Goal: Task Accomplishment & Management: Use online tool/utility

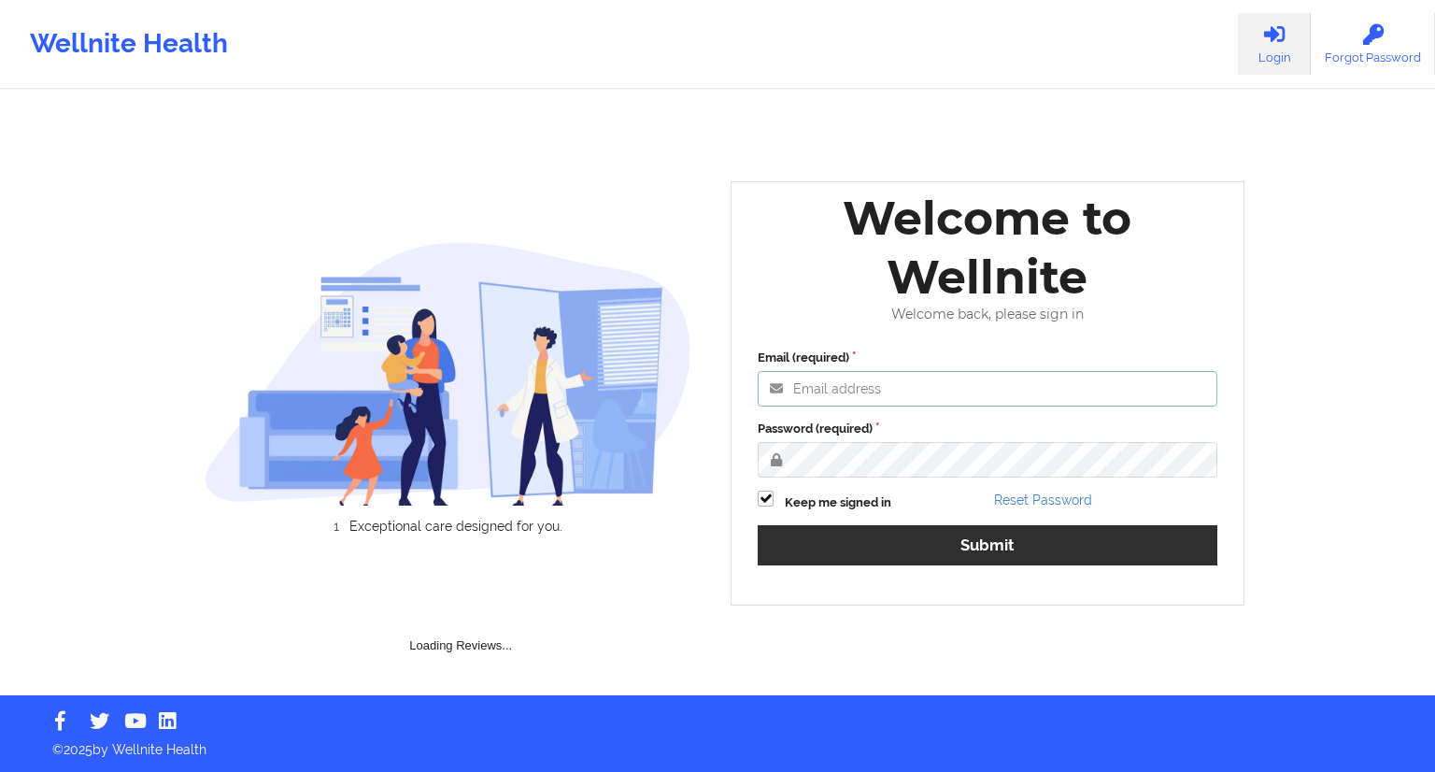
type input "[EMAIL_ADDRESS][DOMAIN_NAME]"
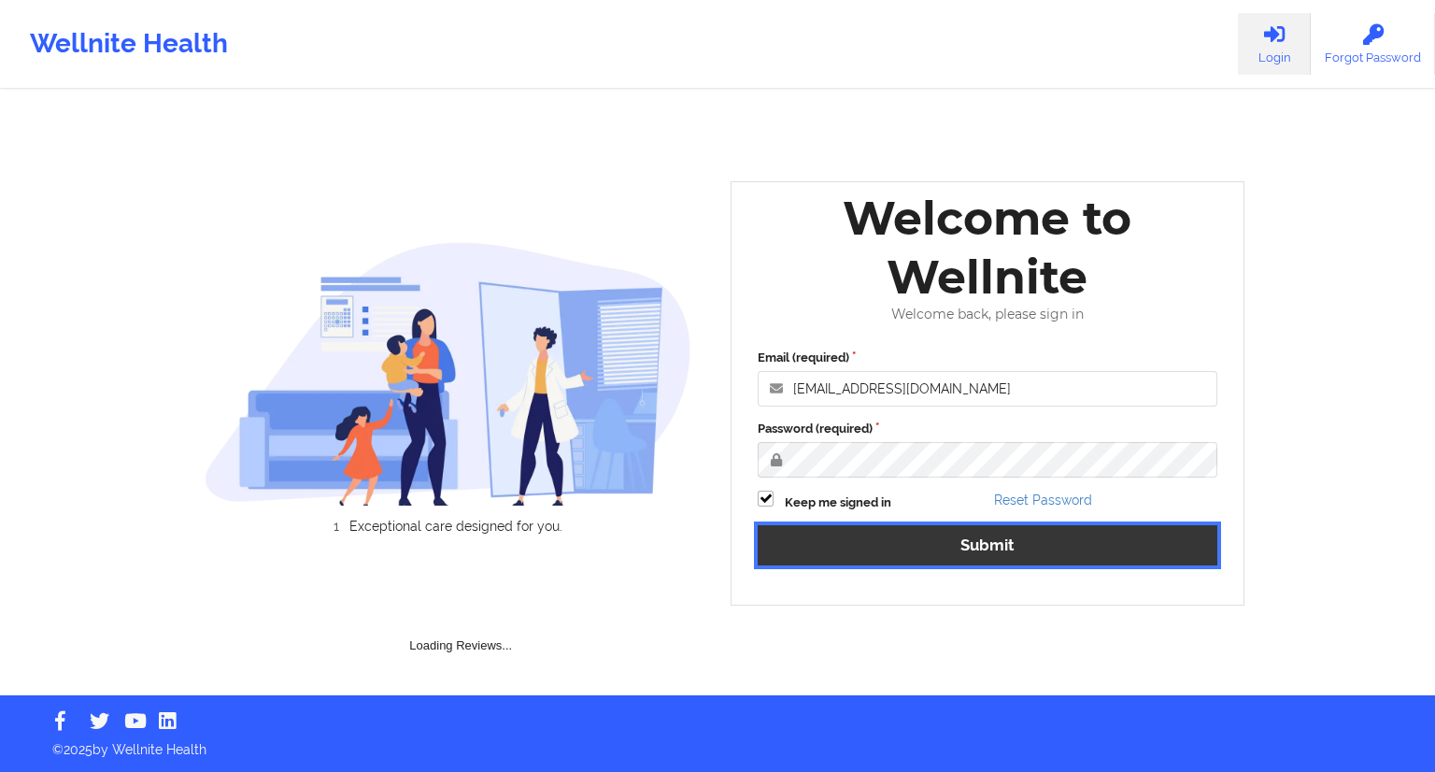
click at [983, 546] on button "Submit" at bounding box center [988, 545] width 460 height 40
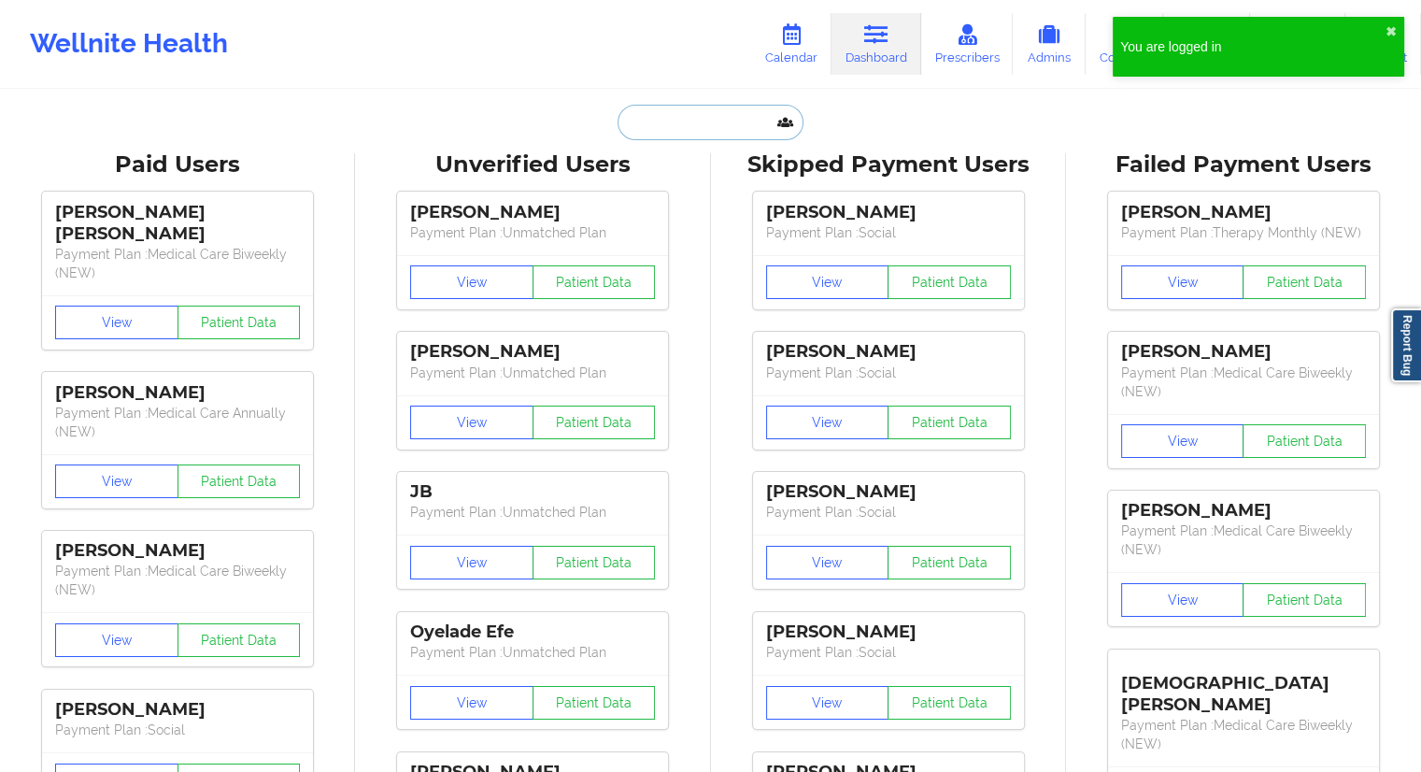
click at [665, 126] on input "text" at bounding box center [709, 122] width 185 height 35
paste input "[EMAIL_ADDRESS][DOMAIN_NAME]"
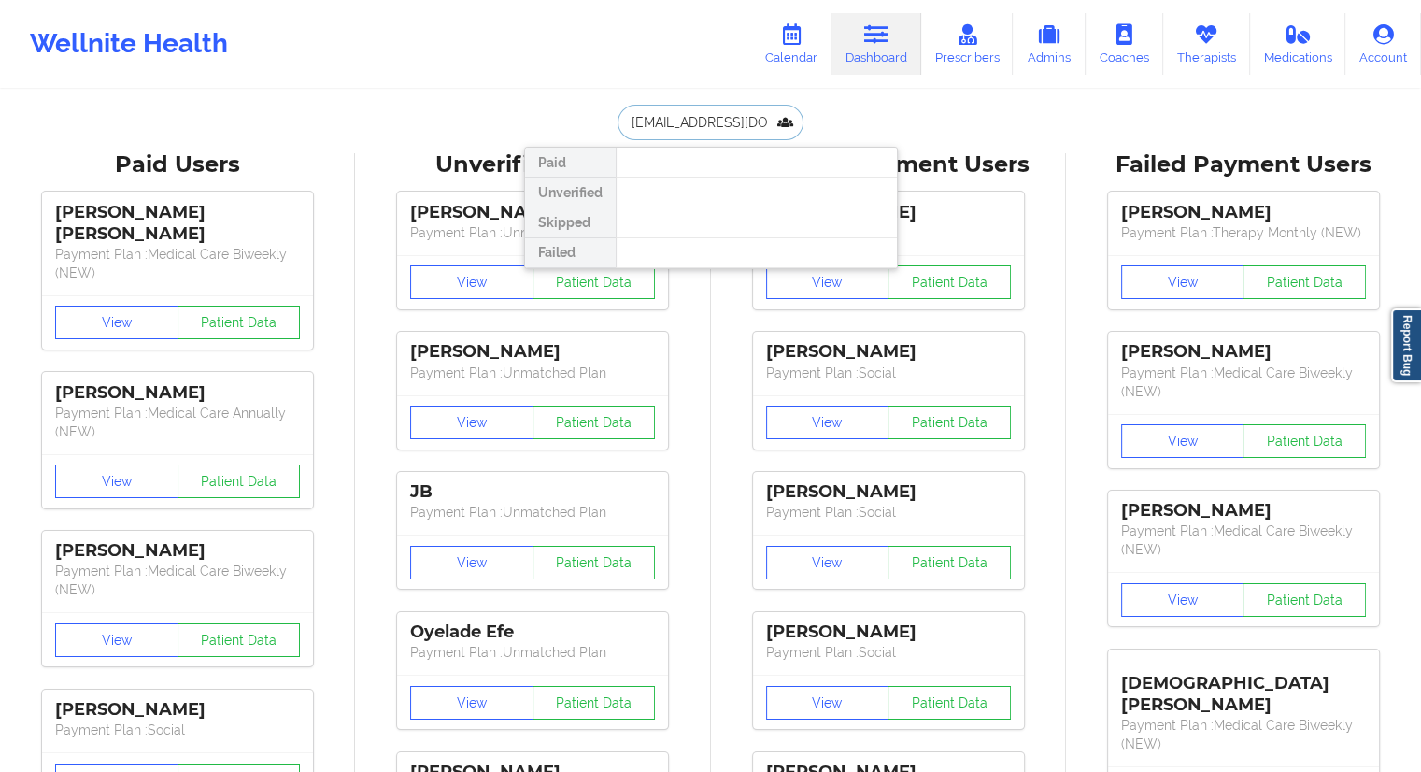
click at [675, 119] on input "[EMAIL_ADDRESS][DOMAIN_NAME]" at bounding box center [709, 122] width 185 height 35
paste input "[PERSON_NAME]"
click at [691, 121] on input "[PERSON_NAME]" at bounding box center [709, 122] width 185 height 35
type input "[PERSON_NAME]"
